Goal: Information Seeking & Learning: Learn about a topic

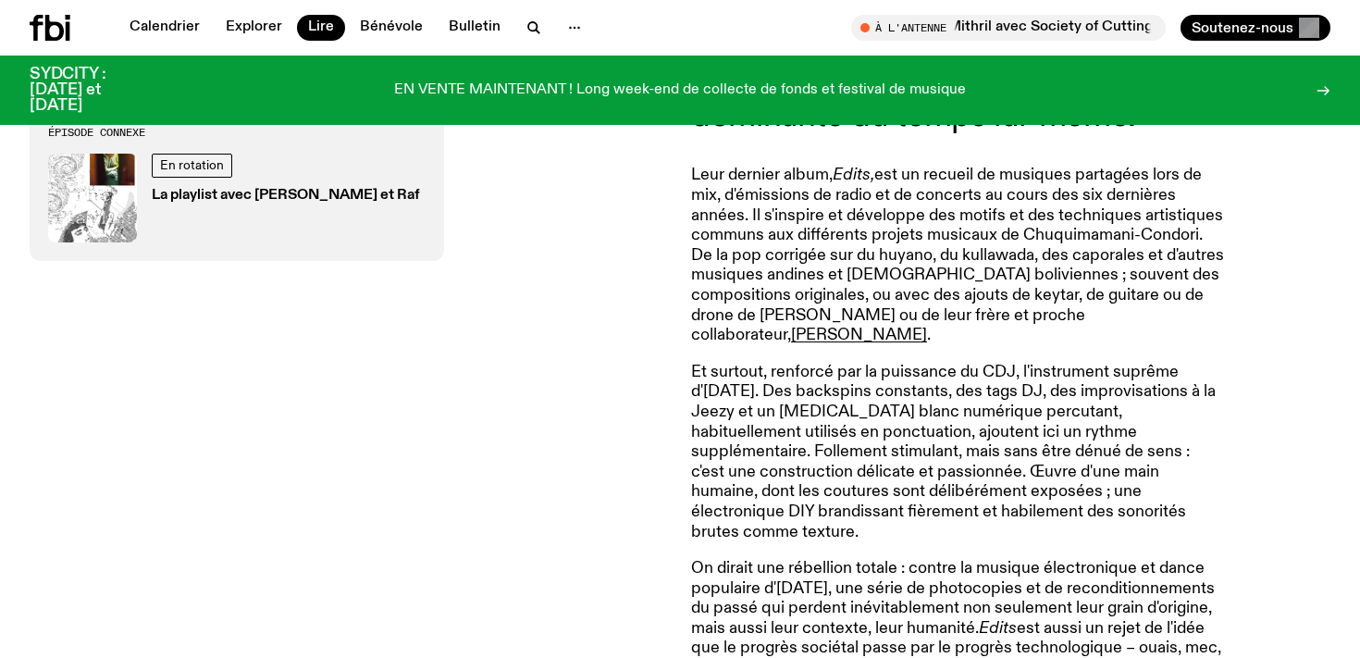
scroll to position [910, 0]
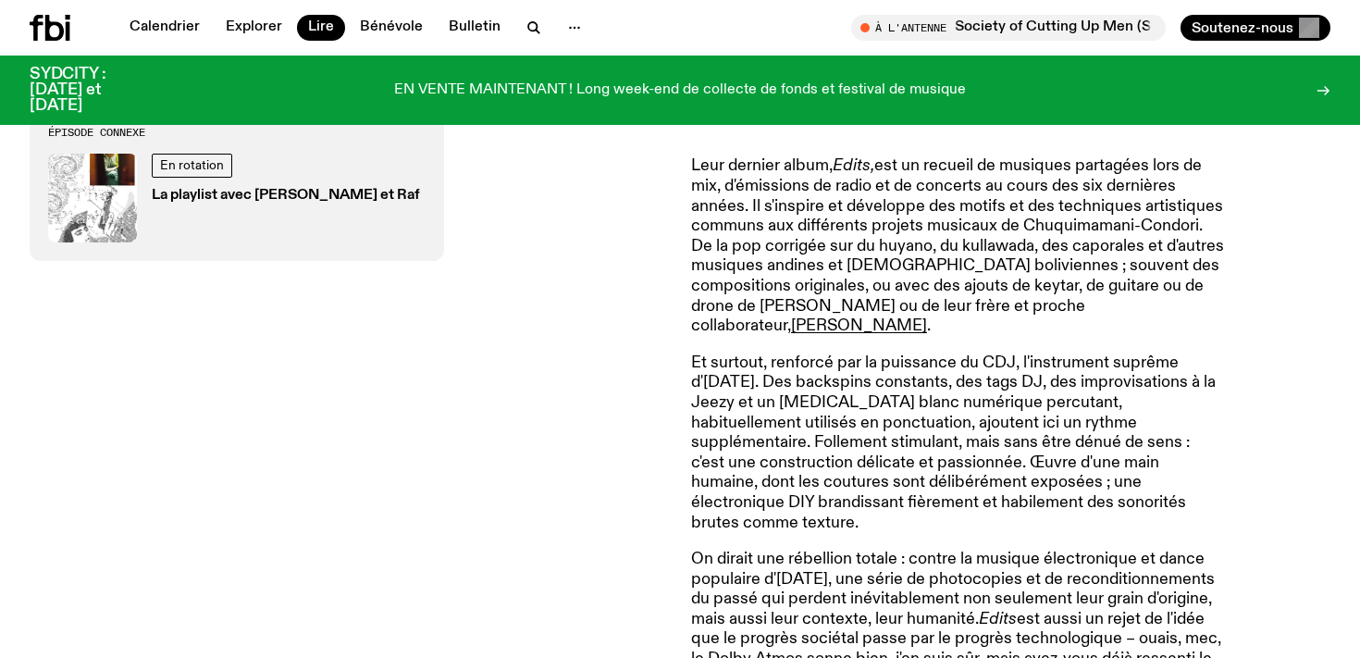
scroll to position [920, 0]
drag, startPoint x: 918, startPoint y: 249, endPoint x: 1097, endPoint y: 372, distance: 217.6
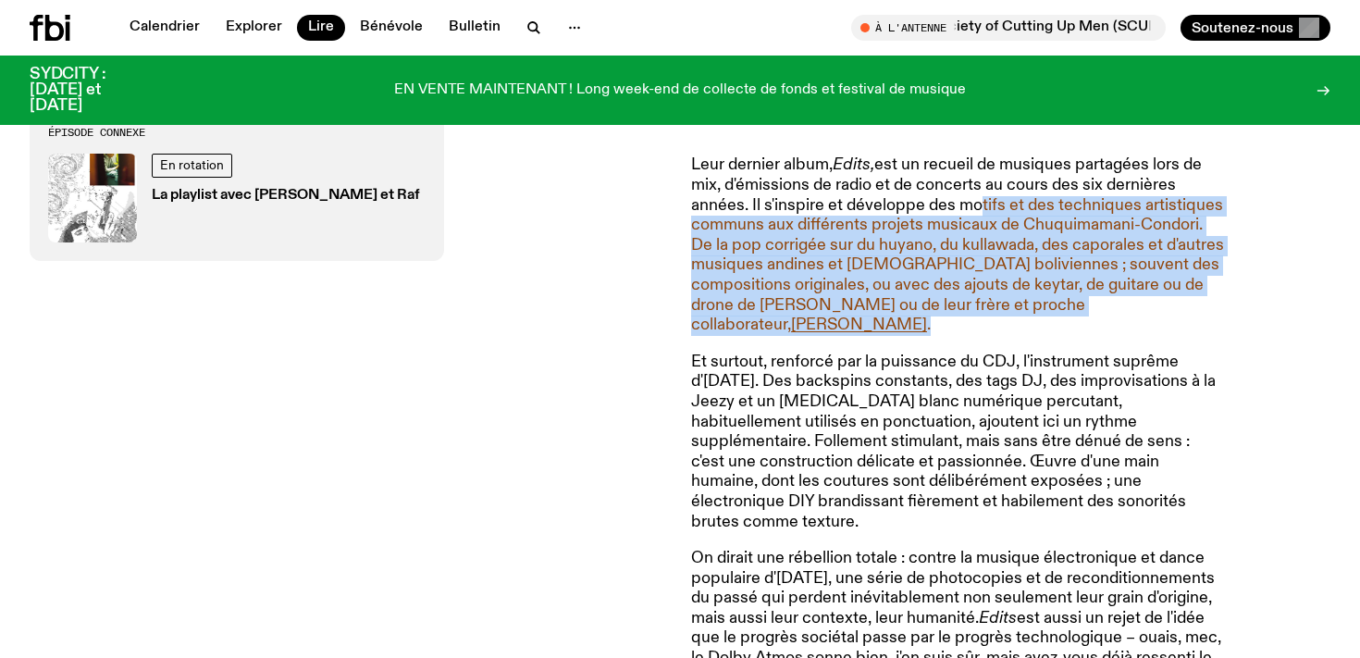
drag, startPoint x: 1097, startPoint y: 372, endPoint x: 974, endPoint y: 235, distance: 184.1
click at [974, 235] on font "est un recueil de musiques partagées lors de mix, d'émissions de radio et de co…" at bounding box center [957, 244] width 533 height 177
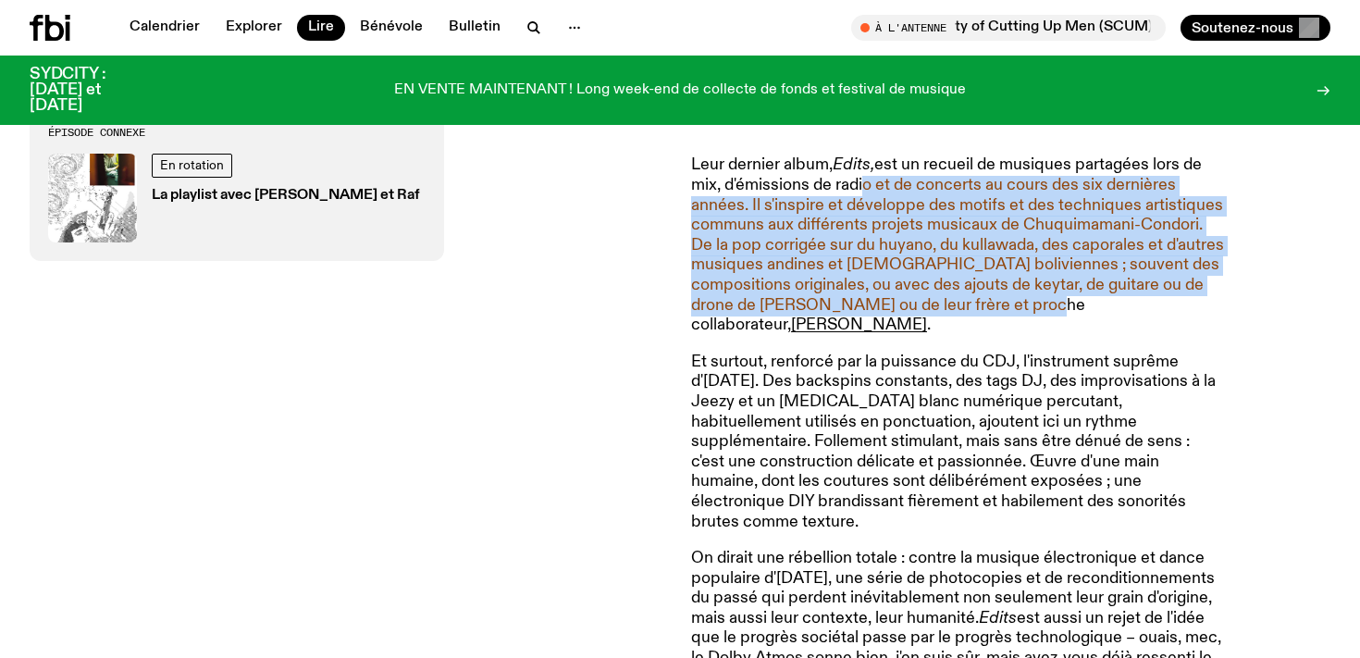
drag, startPoint x: 1048, startPoint y: 324, endPoint x: 1112, endPoint y: 338, distance: 65.3
click at [1113, 333] on font "est un recueil de musiques partagées lors de mix, d'émissions de radio et de co…" at bounding box center [957, 244] width 533 height 177
click at [1112, 333] on font "est un recueil de musiques partagées lors de mix, d'émissions de radio et de co…" at bounding box center [957, 244] width 533 height 177
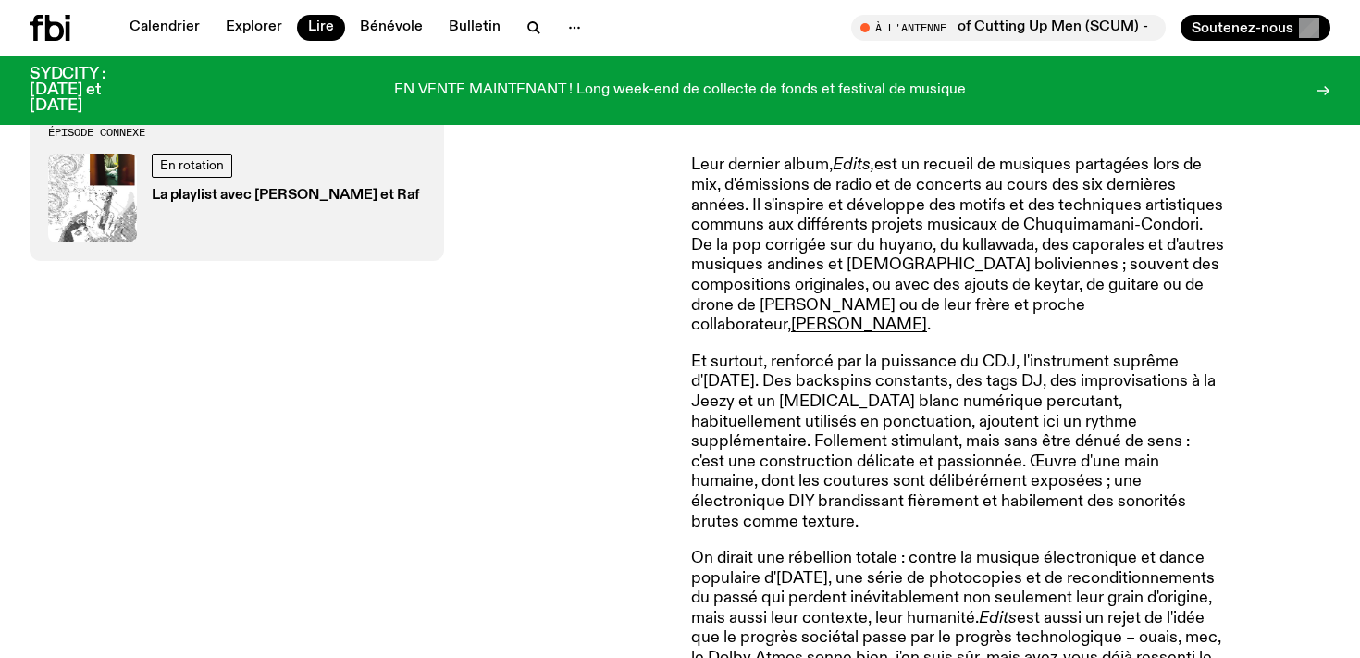
drag, startPoint x: 1045, startPoint y: 278, endPoint x: 1027, endPoint y: 242, distance: 40.5
click at [1027, 242] on font "est un recueil de musiques partagées lors de mix, d'émissions de radio et de co…" at bounding box center [957, 244] width 533 height 177
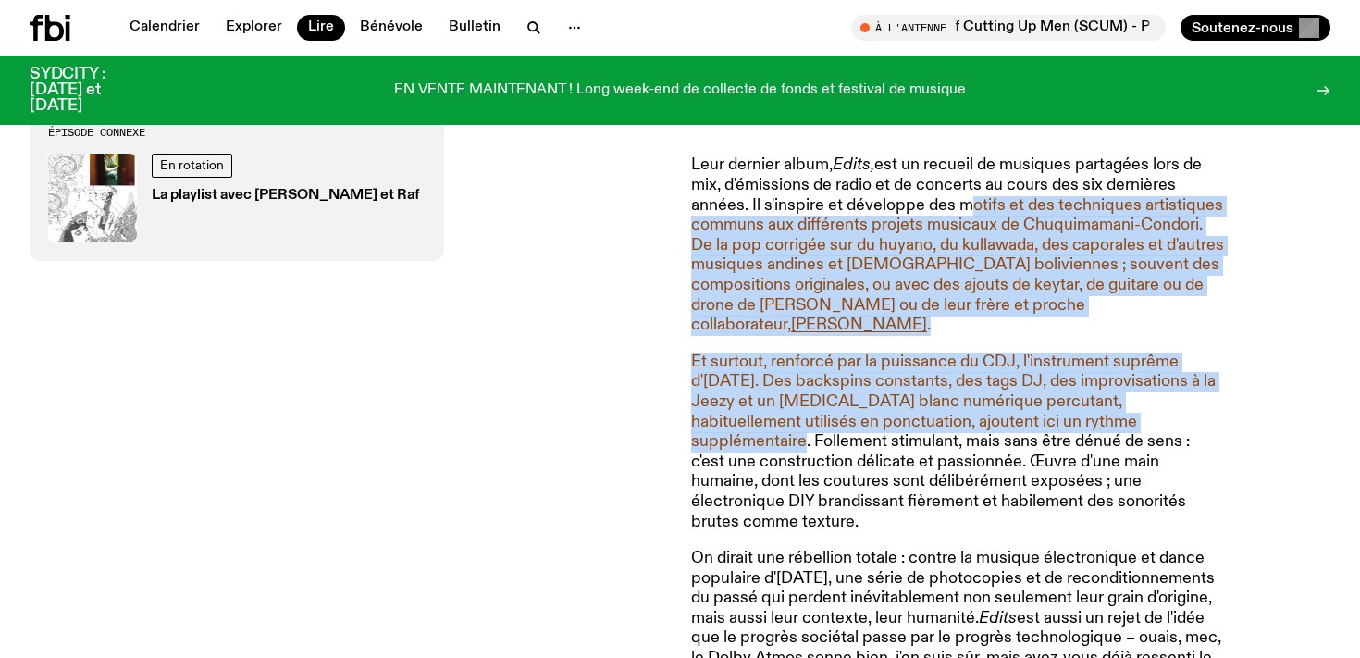
drag, startPoint x: 957, startPoint y: 230, endPoint x: 1109, endPoint y: 446, distance: 264.1
click at [1110, 444] on font "Et surtout, renforcé par la puissance du CDJ, l'instrument suprême d'[DATE]. De…" at bounding box center [953, 441] width 525 height 177
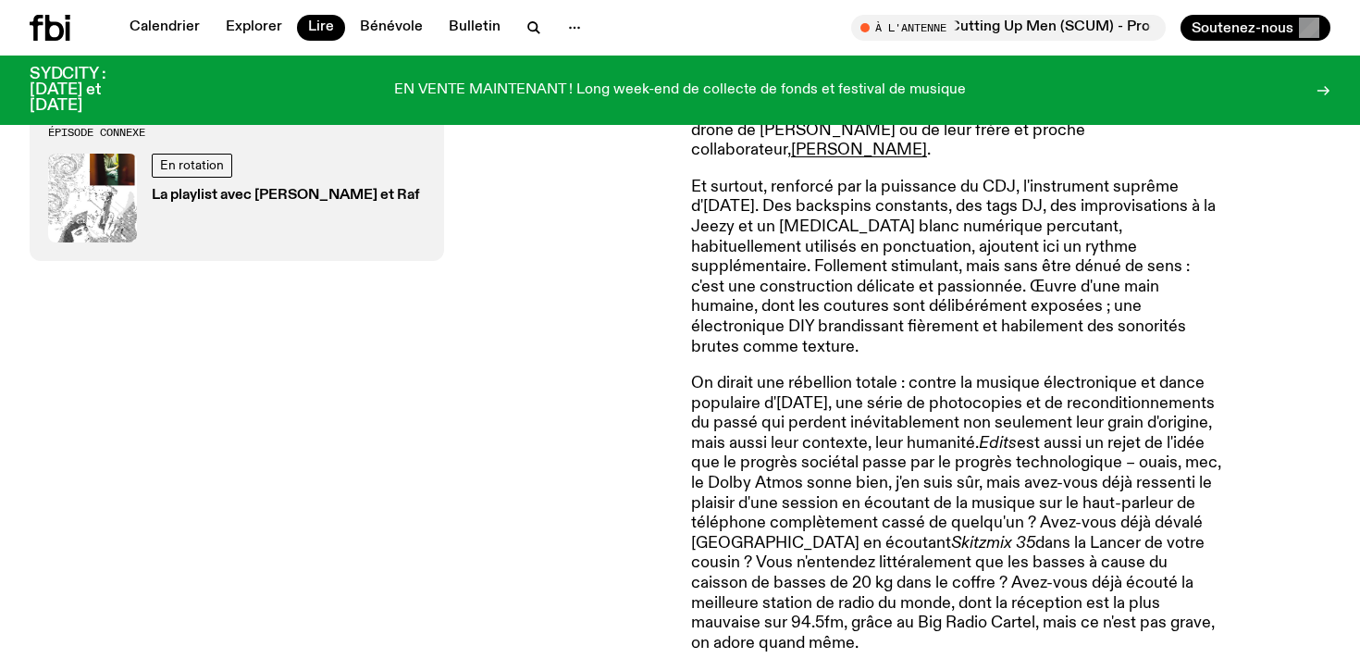
scroll to position [1116, 0]
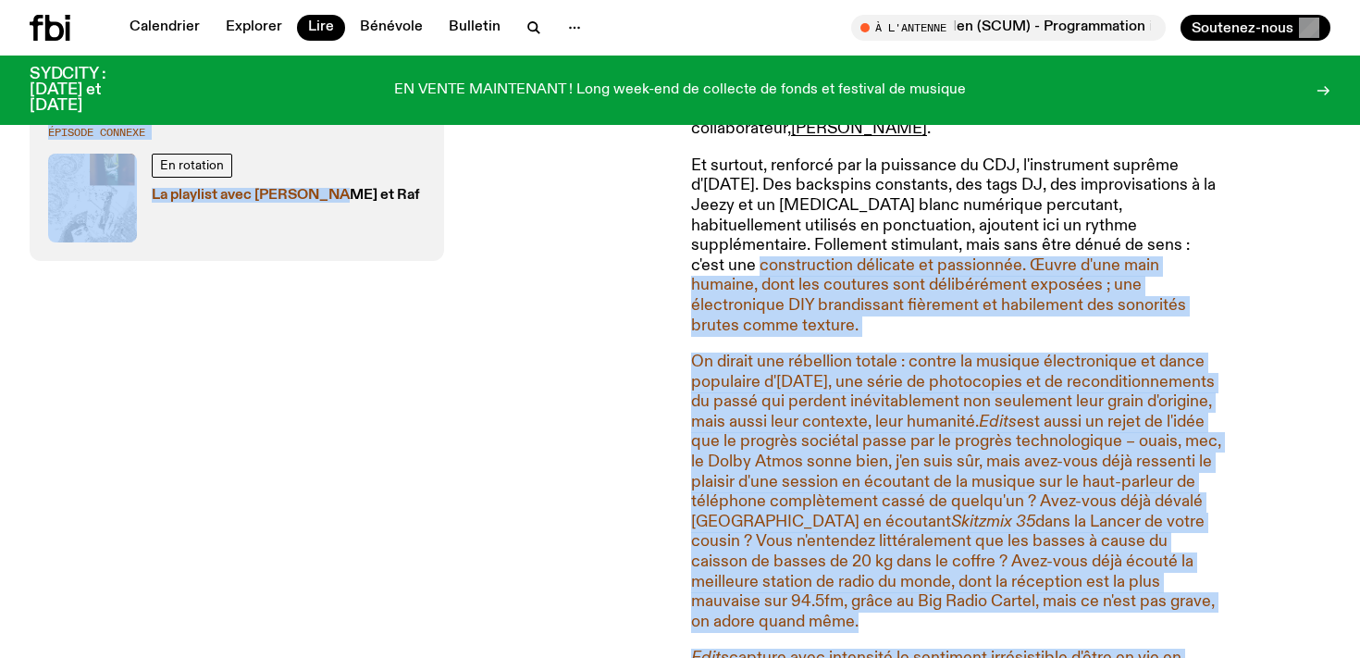
drag, startPoint x: 663, startPoint y: 201, endPoint x: 1098, endPoint y: 288, distance: 443.4
click at [1098, 288] on font "Et surtout, renforcé par la puissance du CDJ, l'instrument suprême d'[DATE]. De…" at bounding box center [953, 245] width 525 height 177
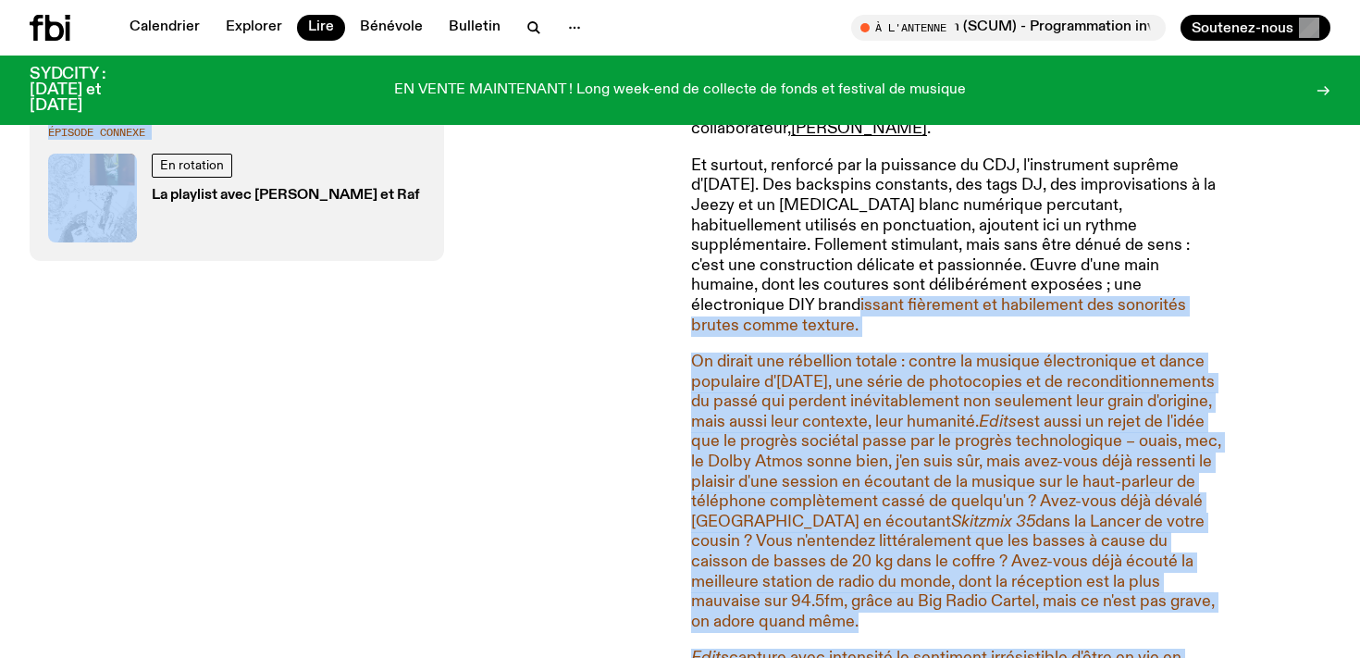
drag, startPoint x: 1106, startPoint y: 326, endPoint x: 645, endPoint y: 166, distance: 487.7
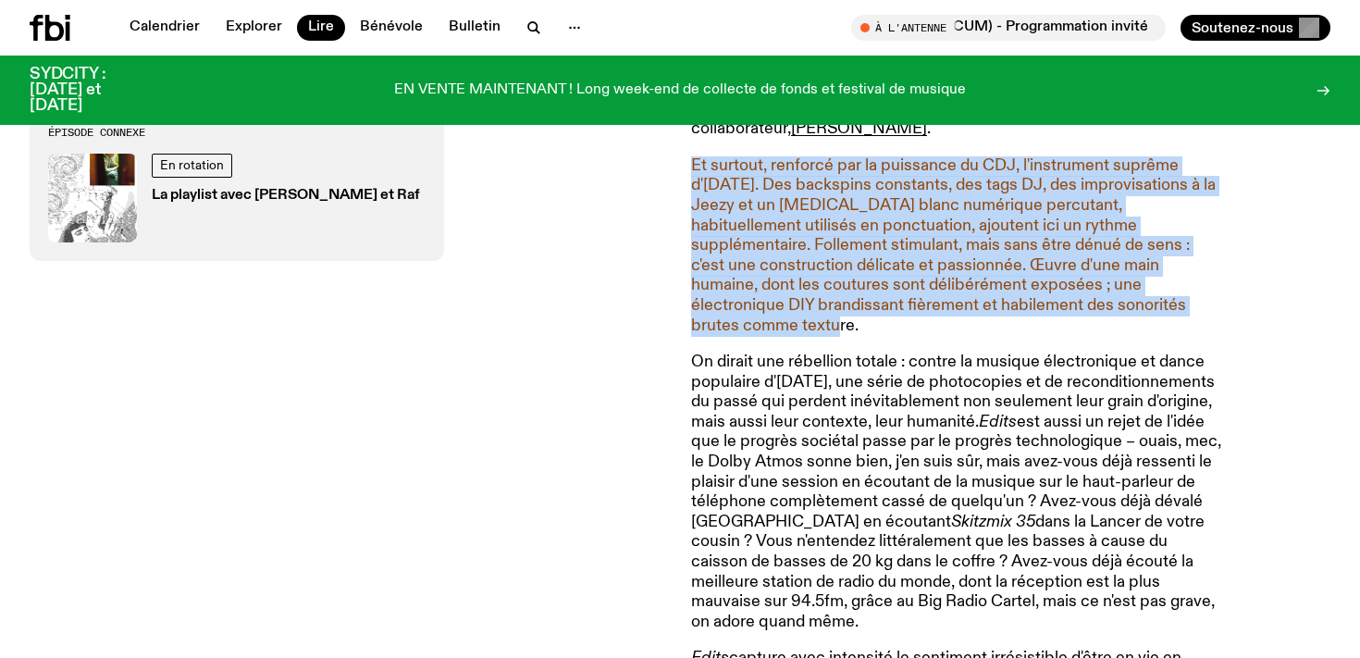
drag, startPoint x: 696, startPoint y: 204, endPoint x: 1078, endPoint y: 341, distance: 406.2
click at [1078, 336] on p "Et surtout, renforcé par la puissance du CDJ, l'instrument suprême d'[DATE]. De…" at bounding box center [957, 245] width 533 height 179
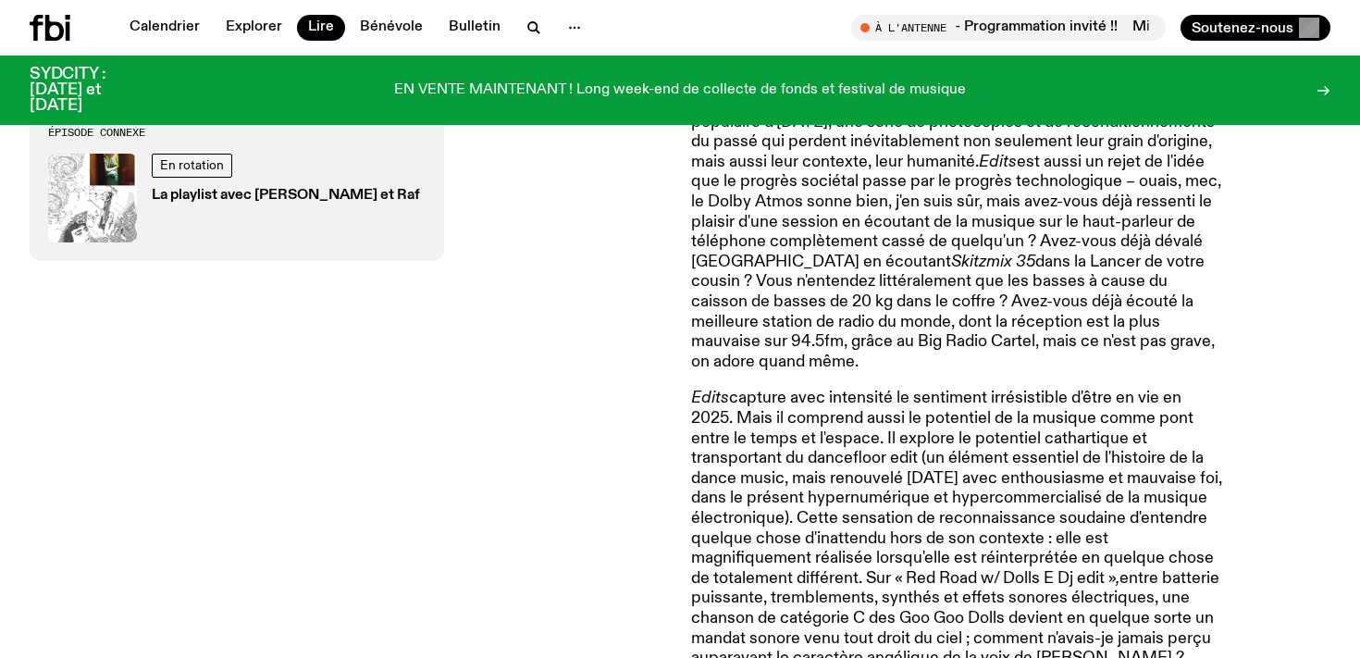
scroll to position [1314, 0]
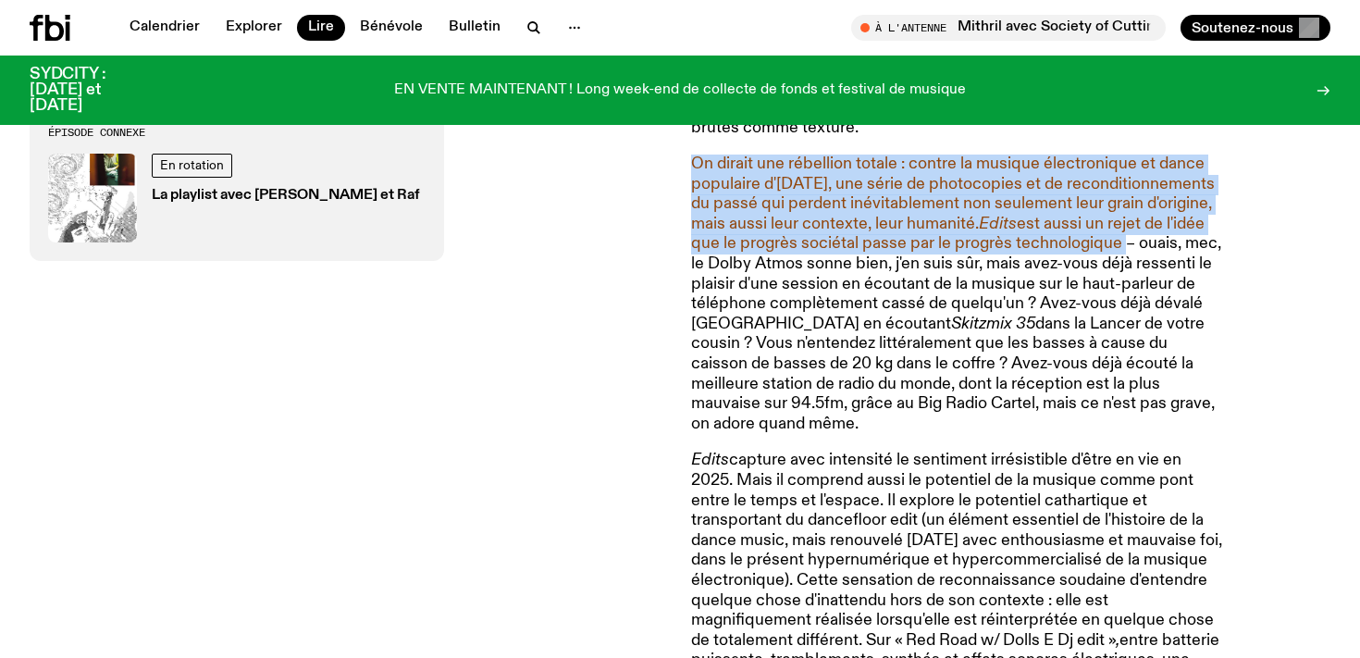
drag, startPoint x: 683, startPoint y: 173, endPoint x: 797, endPoint y: 273, distance: 151.4
click at [797, 273] on div "La musique de [PERSON_NAME] est si radicalement, si honnêtement de son temps – …" at bounding box center [680, 522] width 1360 height 2071
copy font "On dirait une rébellion totale : contre la musique électronique et dance popula…"
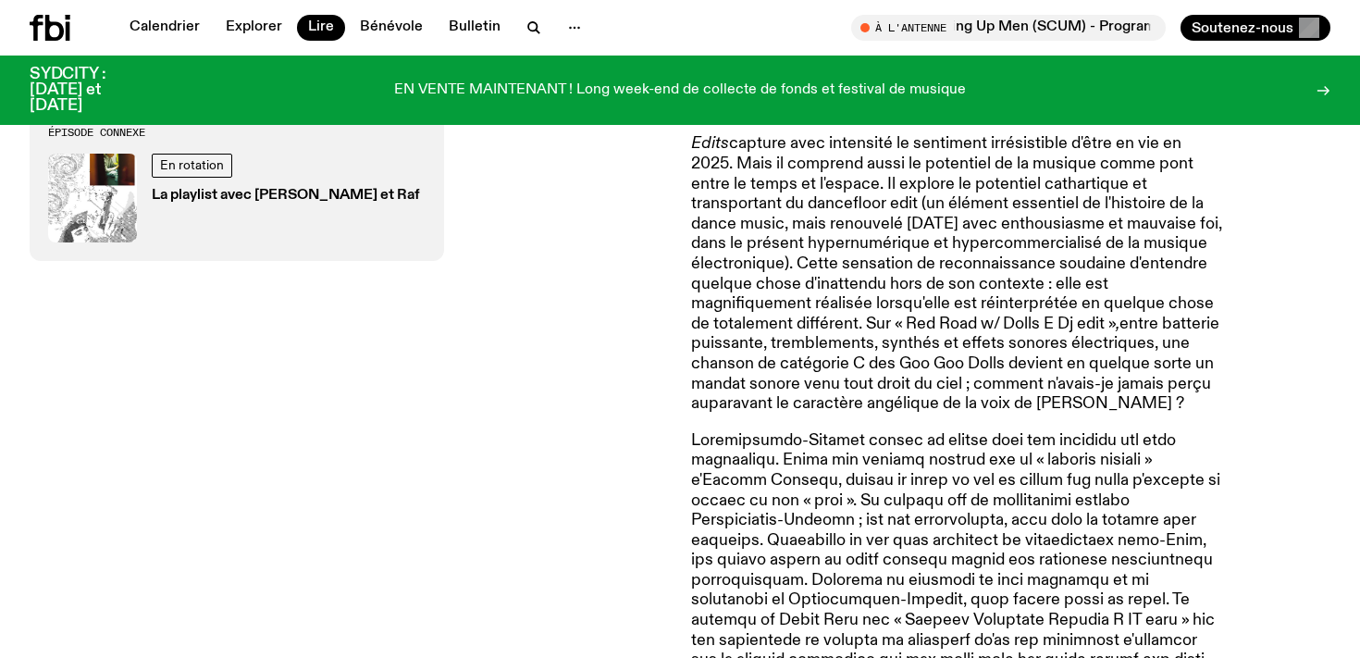
scroll to position [1633, 0]
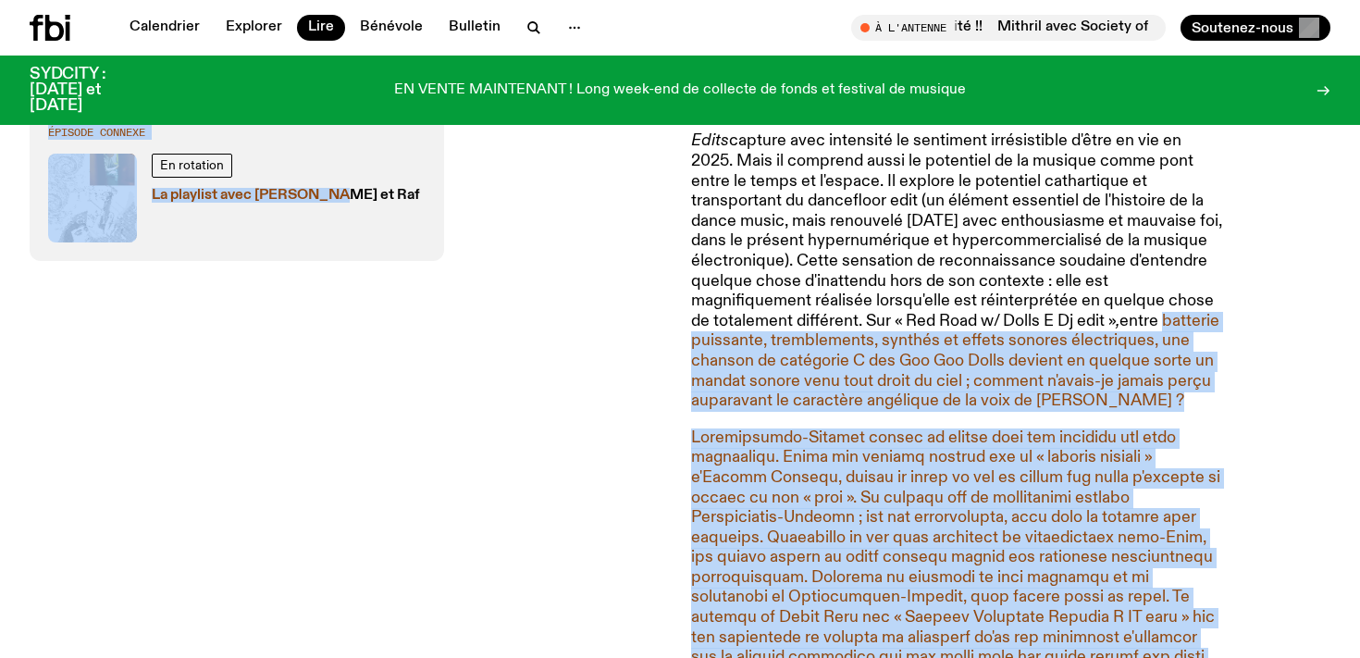
drag, startPoint x: 678, startPoint y: 320, endPoint x: 1193, endPoint y: 334, distance: 514.6
click at [1193, 334] on div "La musique de [PERSON_NAME] est si radicalement, si honnêtement de son temps – …" at bounding box center [680, 202] width 1360 height 2071
click at [1193, 334] on p "Edits capture avec intensité le sentiment irrésistible d'être en vie en 2025. M…" at bounding box center [957, 270] width 533 height 279
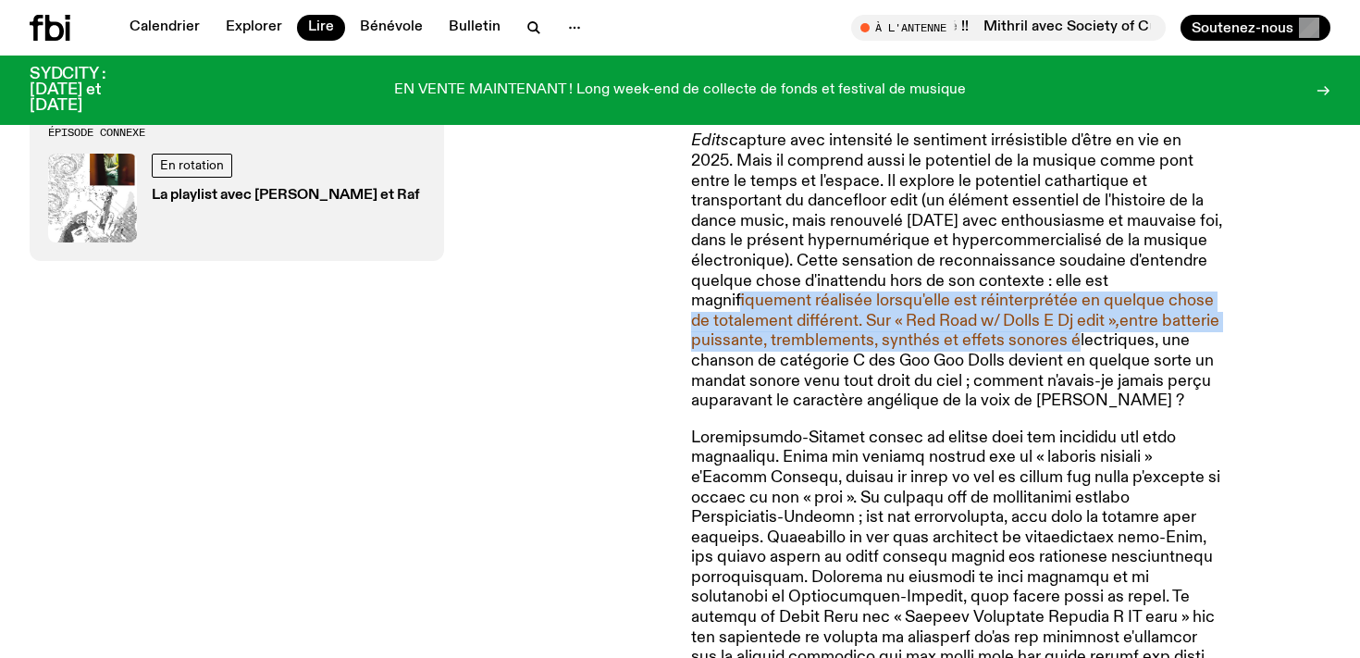
drag, startPoint x: 837, startPoint y: 315, endPoint x: 1126, endPoint y: 342, distance: 289.9
click at [1126, 341] on font "capture avec intensité le sentiment irrésistible d'être en vie en 2025. Mais il…" at bounding box center [956, 270] width 531 height 277
click at [1126, 342] on font "entre batterie puissante, tremblements, synthés et effets sonores électriques, …" at bounding box center [955, 361] width 528 height 96
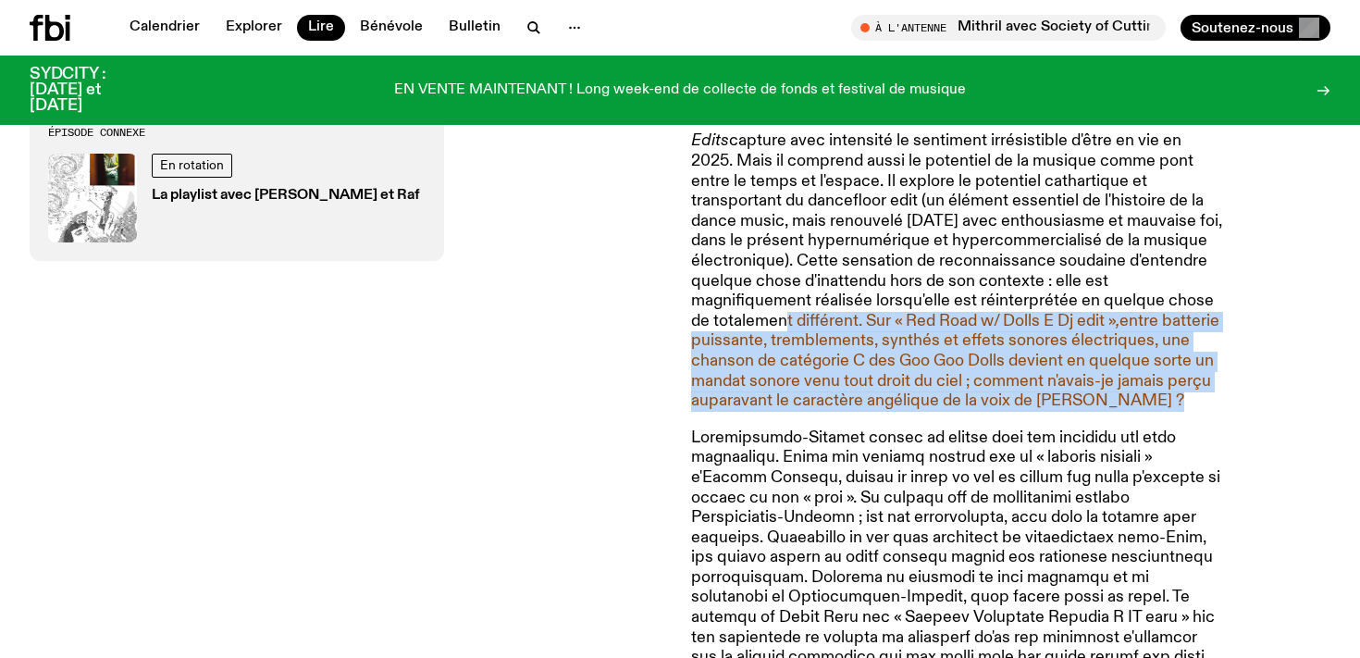
drag, startPoint x: 908, startPoint y: 334, endPoint x: 1204, endPoint y: 423, distance: 309.1
click at [1204, 411] on p "Edits capture avec intensité le sentiment irrésistible d'être en vie en 2025. M…" at bounding box center [957, 270] width 533 height 279
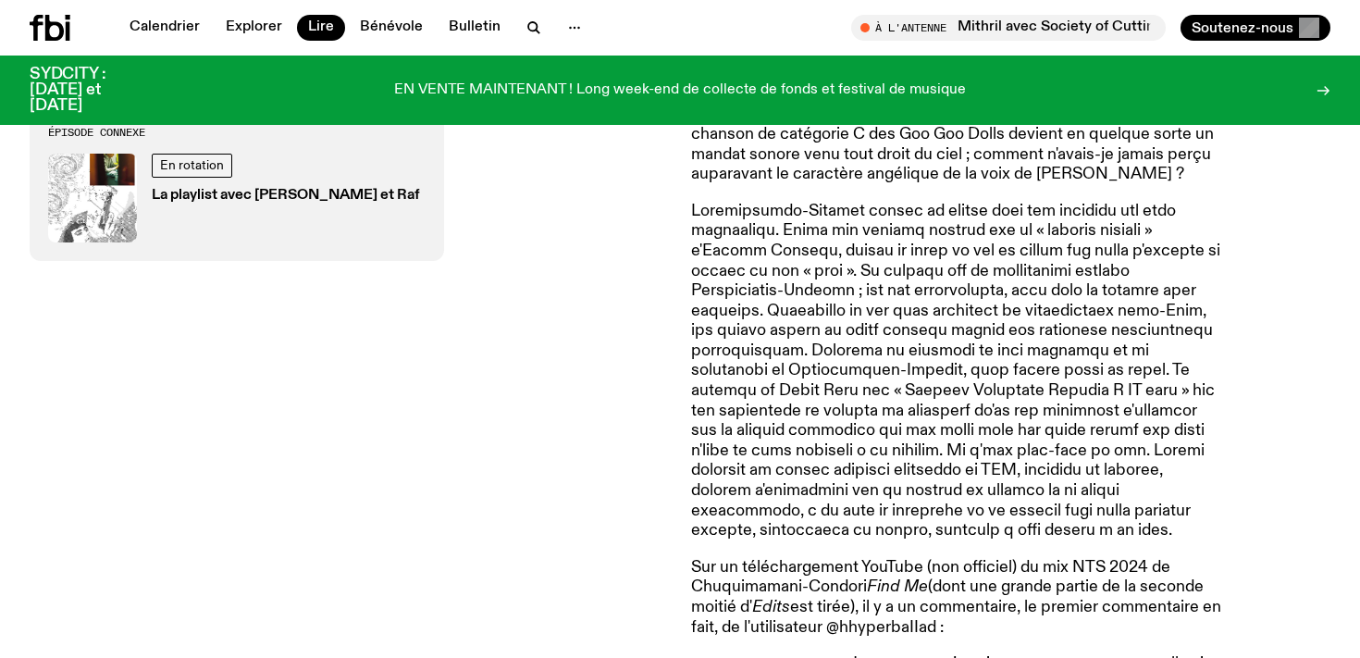
scroll to position [1860, 0]
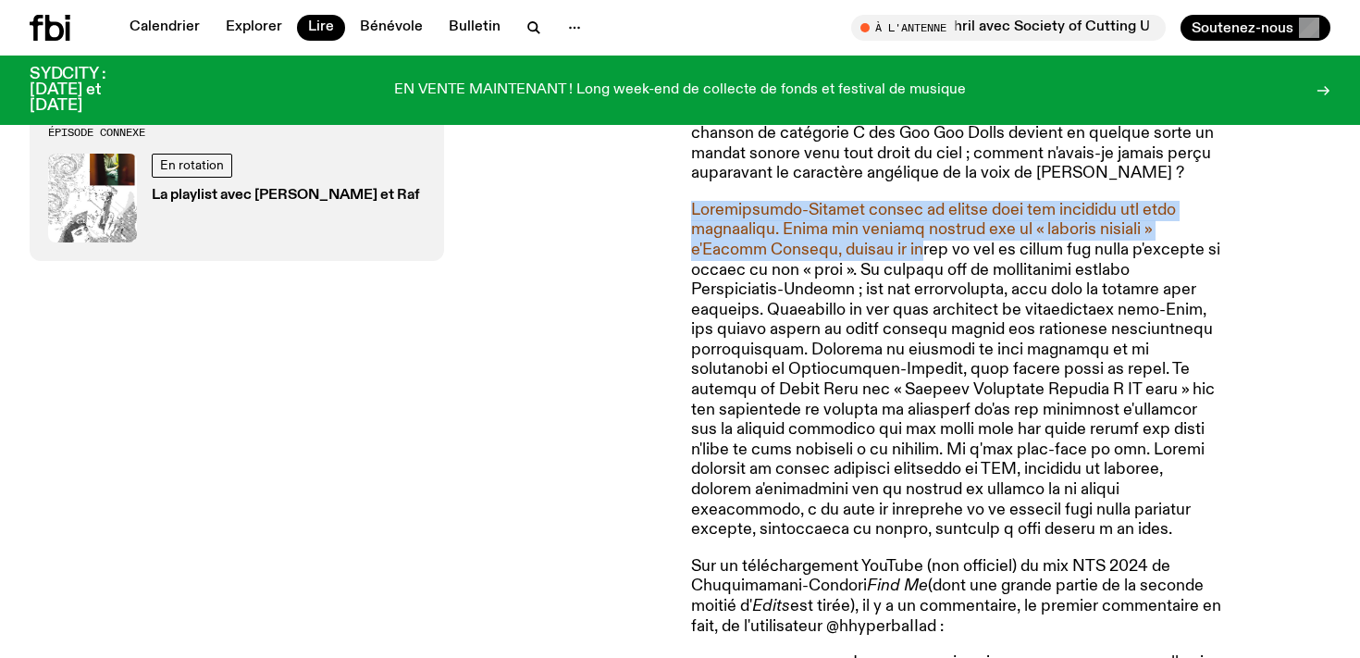
drag, startPoint x: 686, startPoint y: 219, endPoint x: 901, endPoint y: 270, distance: 221.5
click at [901, 270] on font at bounding box center [955, 370] width 529 height 337
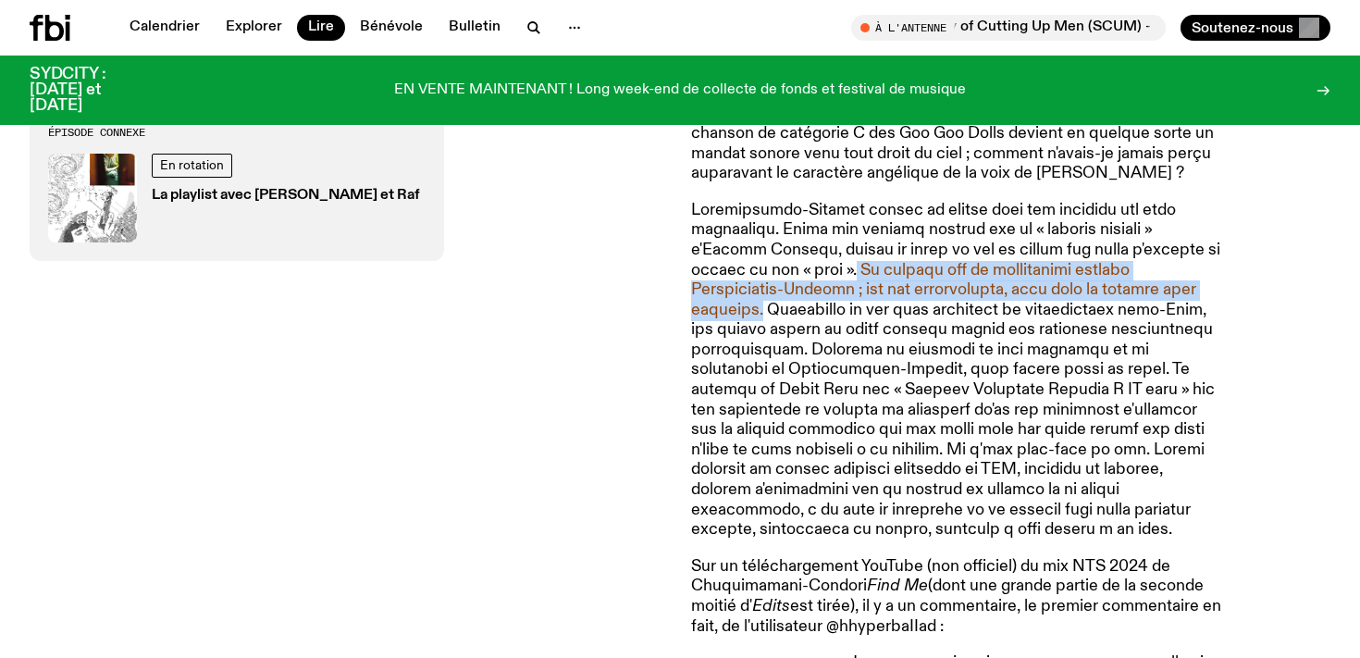
drag, startPoint x: 862, startPoint y: 279, endPoint x: 802, endPoint y: 319, distance: 72.1
click at [802, 319] on font at bounding box center [955, 370] width 529 height 337
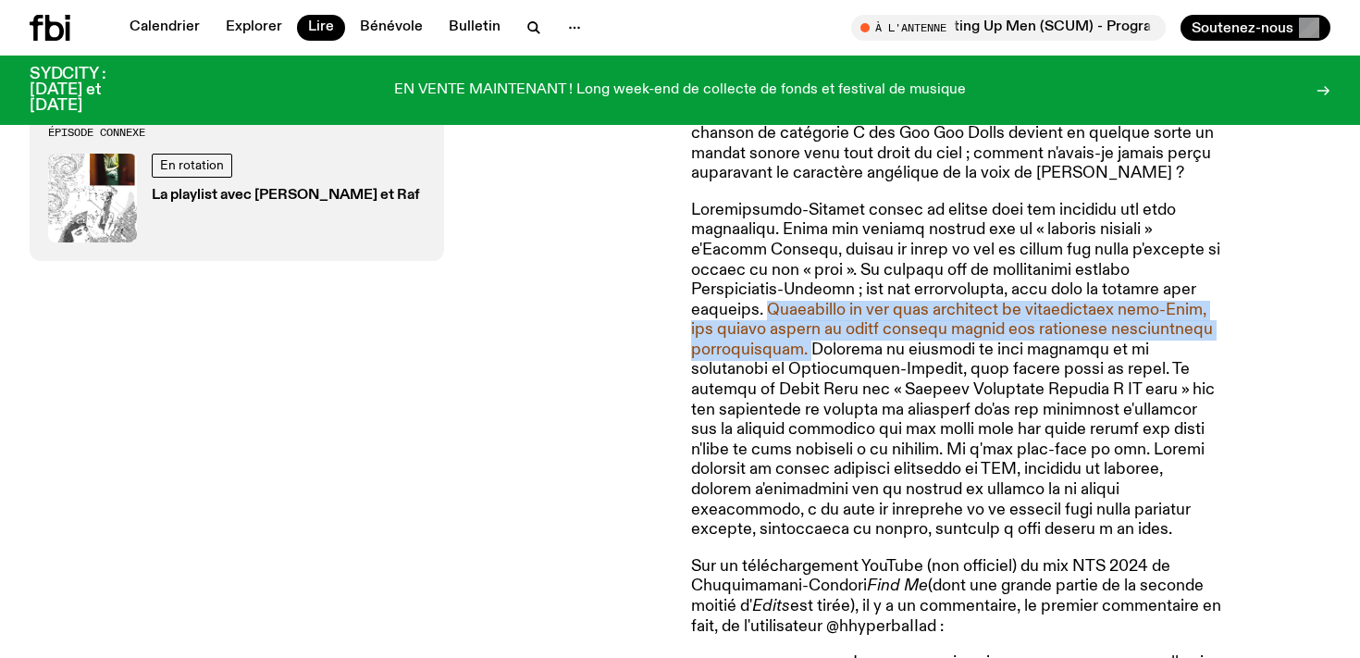
drag, startPoint x: 808, startPoint y: 318, endPoint x: 899, endPoint y: 365, distance: 103.0
click at [899, 365] on font at bounding box center [955, 370] width 529 height 337
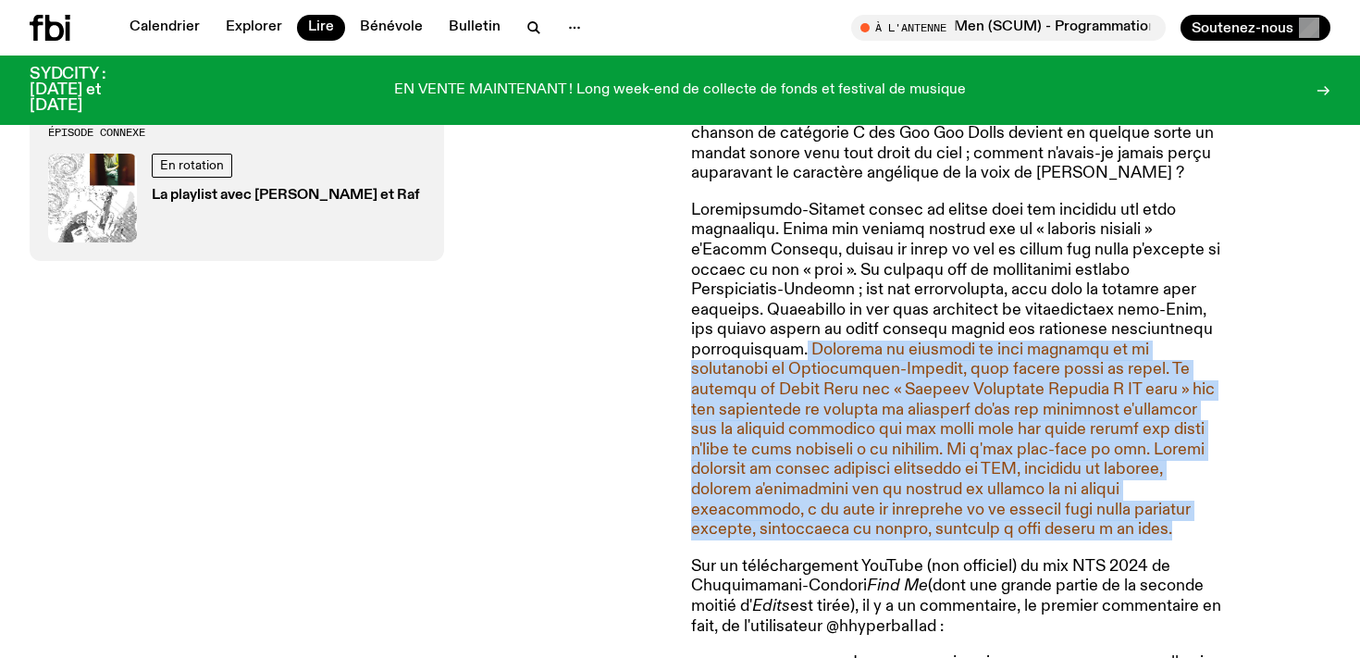
drag, startPoint x: 896, startPoint y: 363, endPoint x: 1044, endPoint y: 533, distance: 225.6
click at [1044, 533] on p at bounding box center [957, 371] width 533 height 340
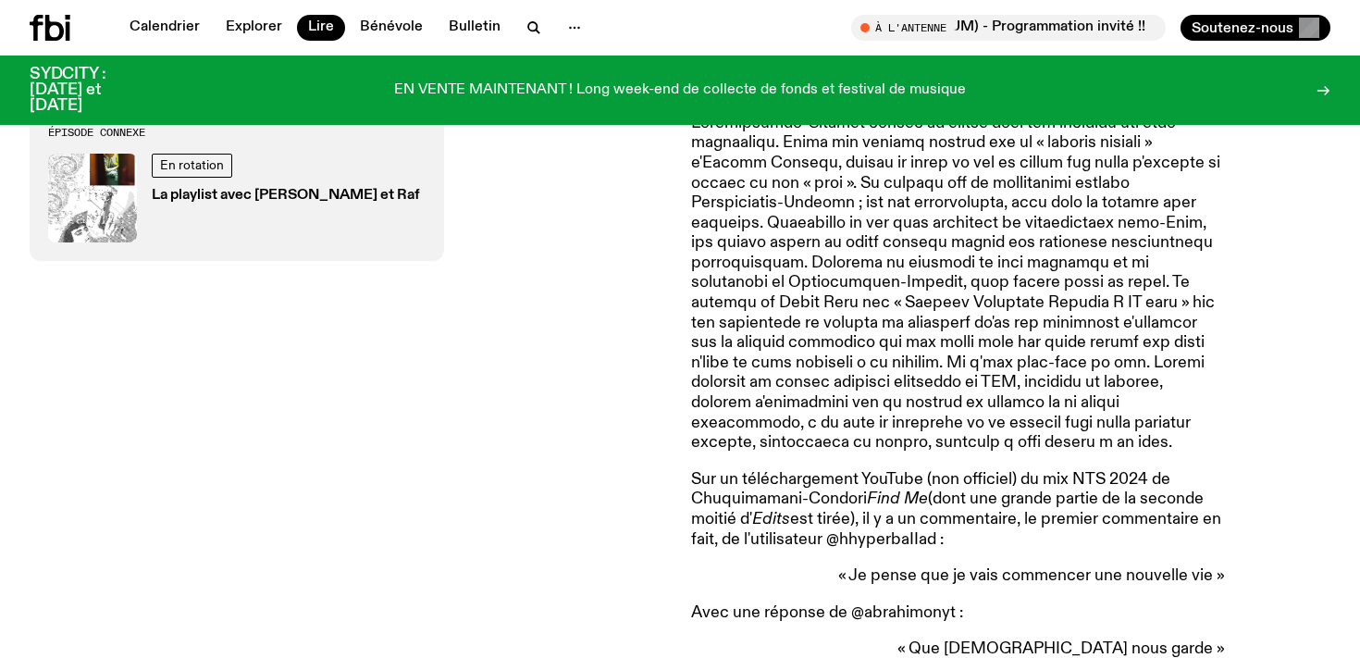
scroll to position [1948, 0]
